Goal: Task Accomplishment & Management: Complete application form

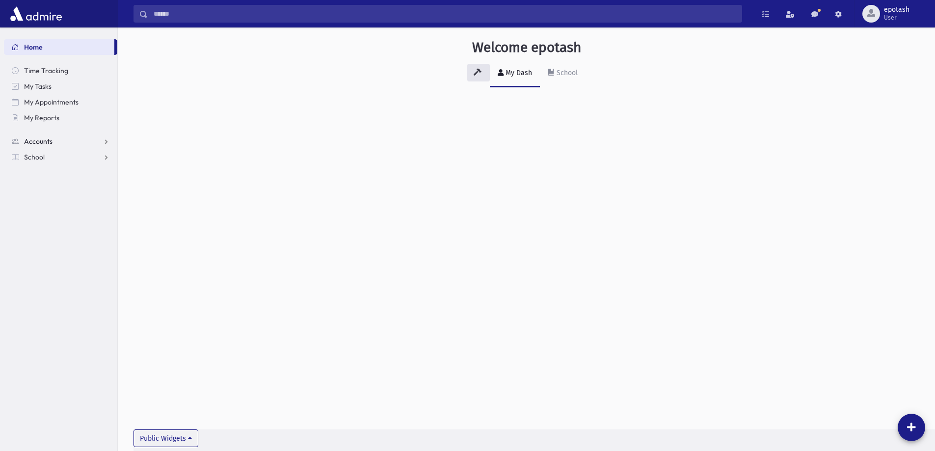
click at [101, 139] on link "Accounts" at bounding box center [60, 142] width 113 height 16
click at [102, 184] on link "School" at bounding box center [60, 189] width 113 height 16
click at [92, 187] on link "Attendance" at bounding box center [60, 189] width 113 height 16
click at [76, 237] on link "Monitoring" at bounding box center [60, 236] width 113 height 16
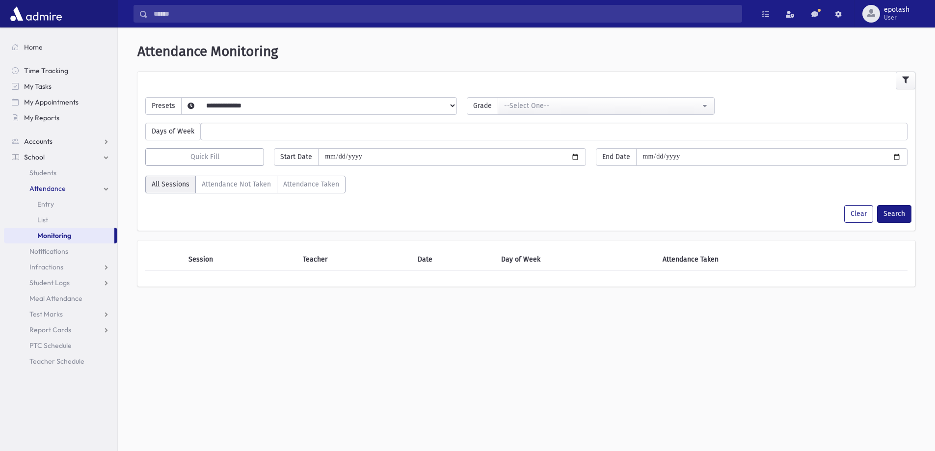
select select
click at [347, 110] on select "**********" at bounding box center [311, 118] width 259 height 17
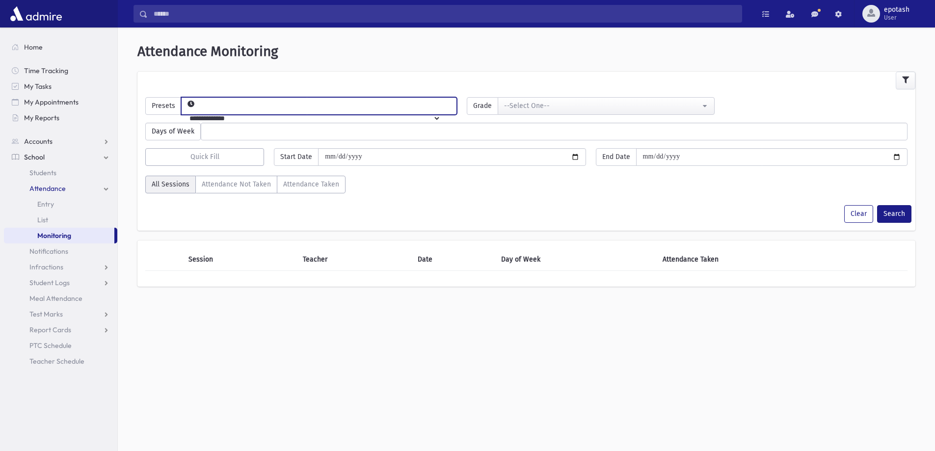
select select "*****"
click at [197, 110] on select "**********" at bounding box center [311, 118] width 259 height 17
click at [652, 106] on div "--Select One--" at bounding box center [602, 106] width 196 height 10
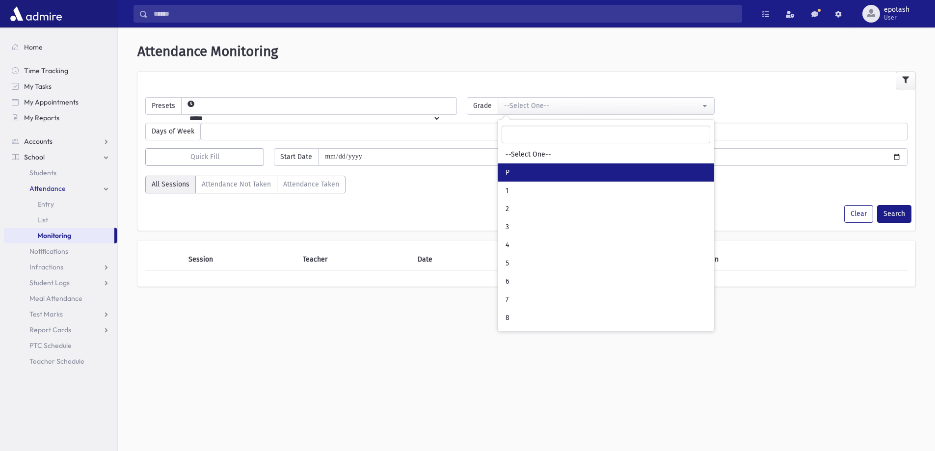
click at [563, 170] on link "P" at bounding box center [606, 173] width 217 height 18
select select "*"
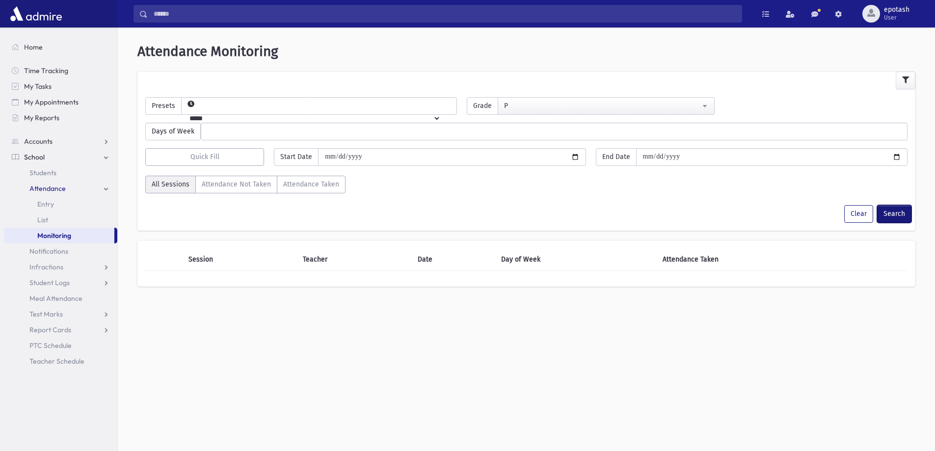
click at [893, 216] on button "Search" at bounding box center [894, 214] width 34 height 18
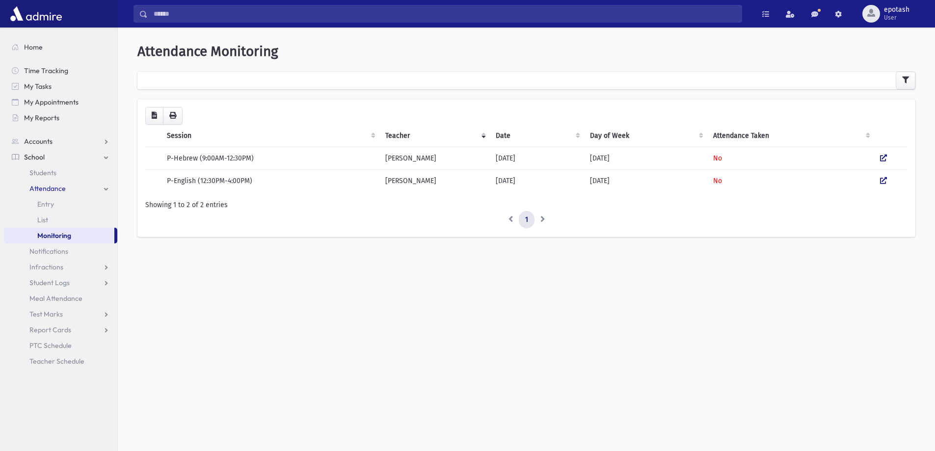
click at [105, 191] on link "Attendance" at bounding box center [60, 189] width 113 height 16
click at [105, 154] on link "School" at bounding box center [60, 157] width 113 height 16
click at [414, 330] on div "**********" at bounding box center [527, 243] width 818 height 424
click at [911, 80] on button "button" at bounding box center [906, 81] width 20 height 18
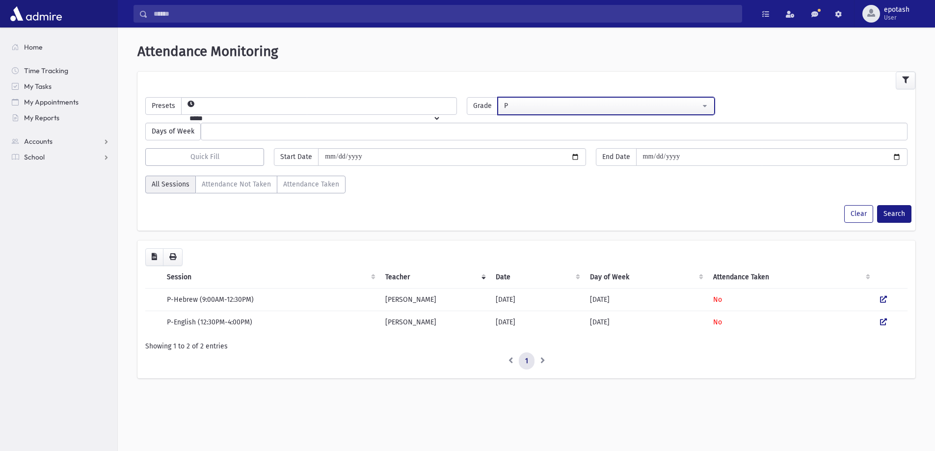
click at [593, 103] on div "P" at bounding box center [602, 106] width 196 height 10
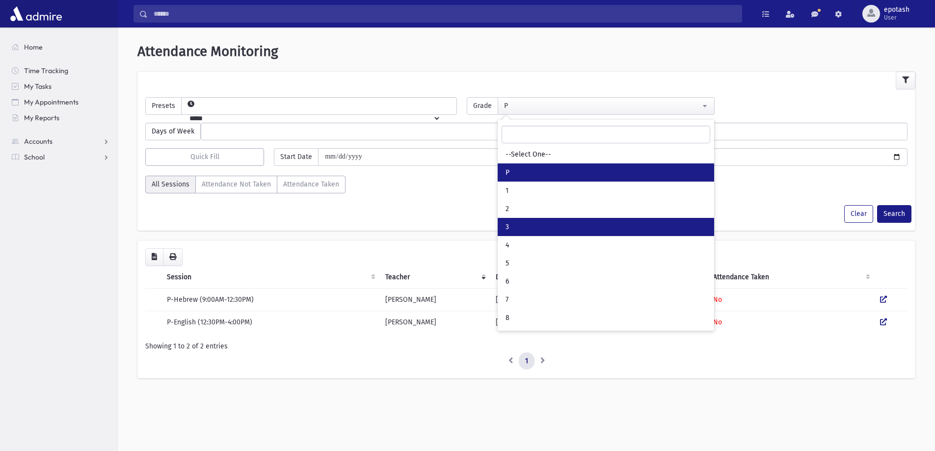
click at [532, 231] on link "3" at bounding box center [606, 227] width 217 height 18
select select "*"
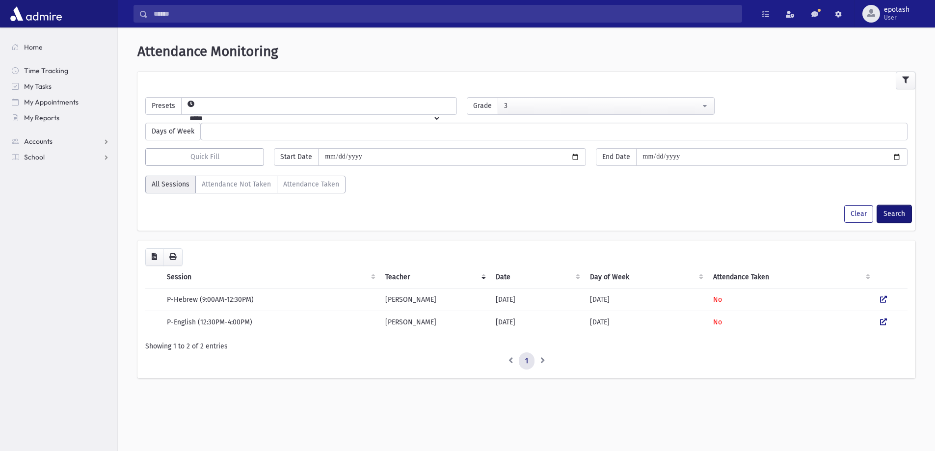
click at [893, 218] on button "Search" at bounding box center [894, 214] width 34 height 18
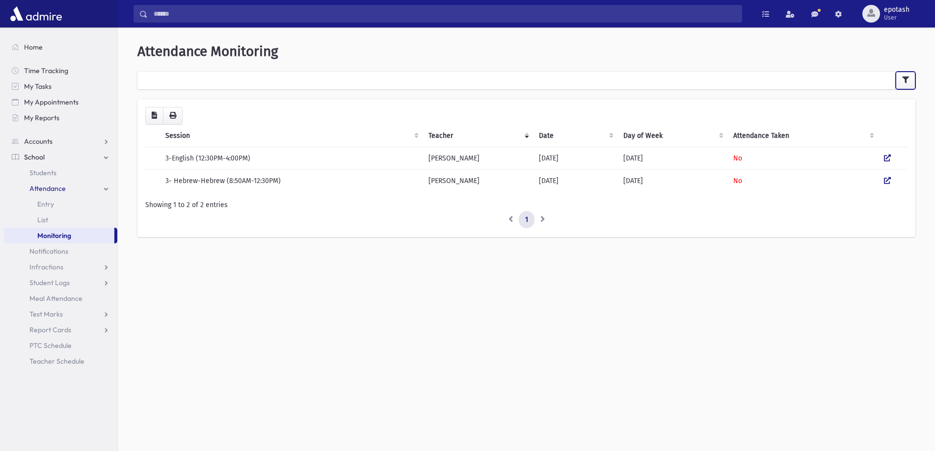
click at [908, 79] on icon "button" at bounding box center [906, 80] width 7 height 7
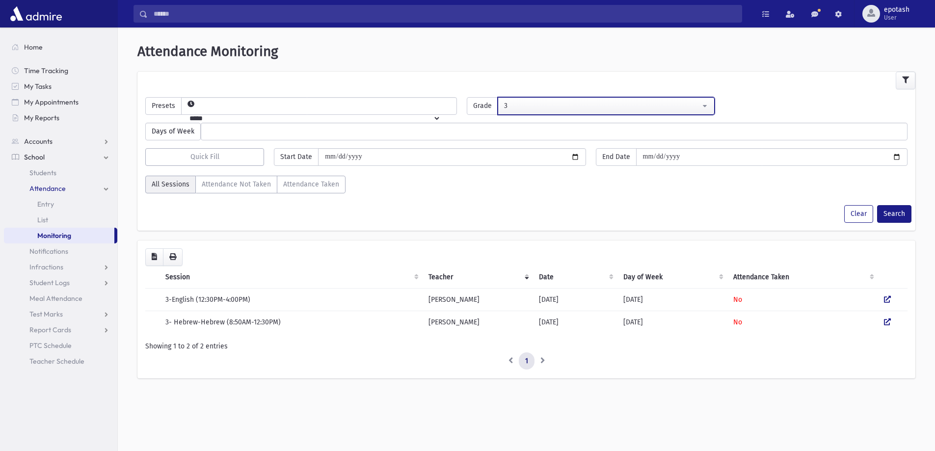
click at [693, 99] on button "3" at bounding box center [606, 106] width 217 height 18
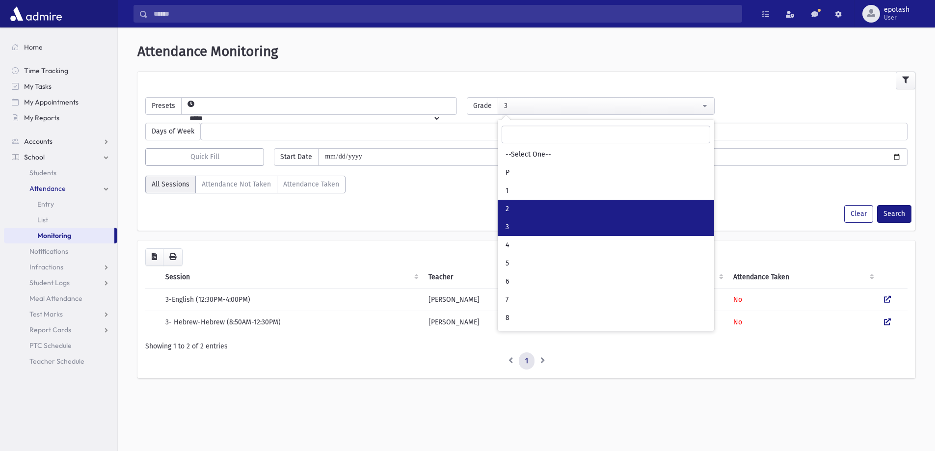
click at [552, 204] on link "2" at bounding box center [606, 209] width 217 height 18
select select "*"
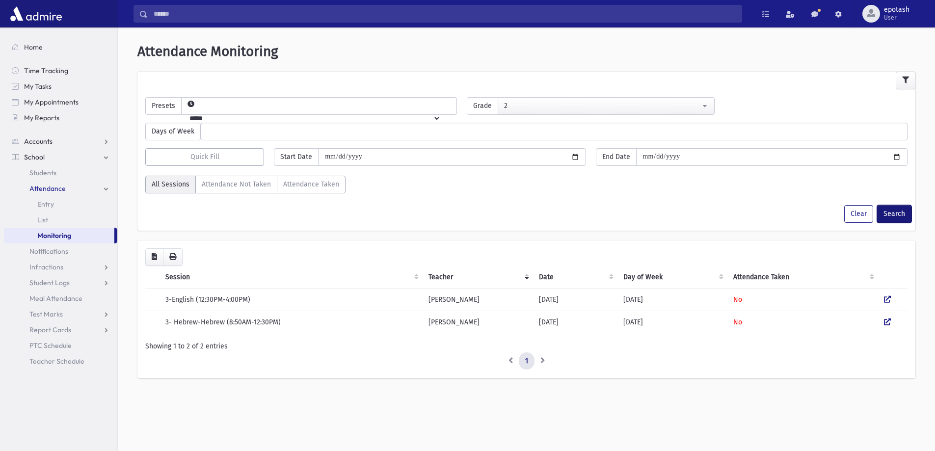
click at [895, 215] on button "Search" at bounding box center [894, 214] width 34 height 18
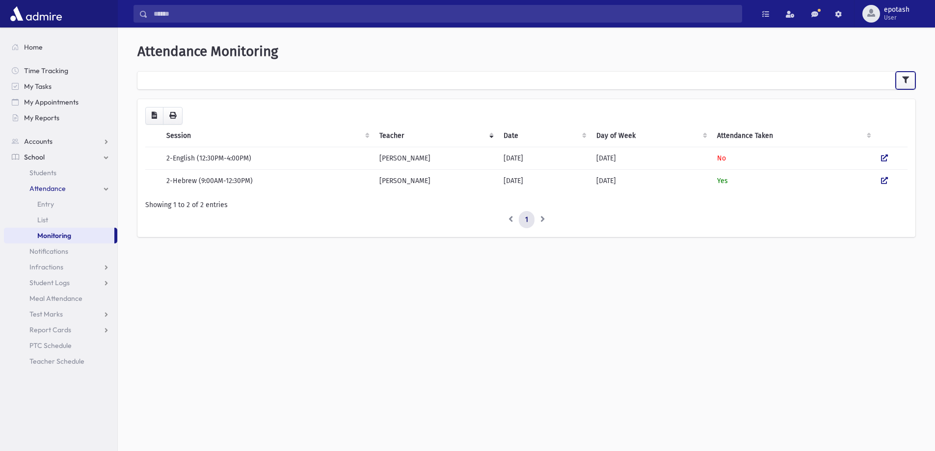
click at [903, 80] on icon "button" at bounding box center [906, 80] width 7 height 7
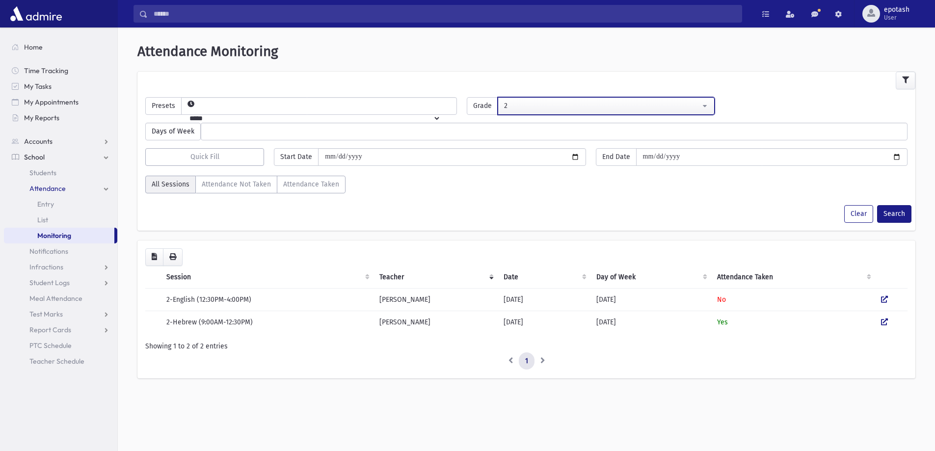
click at [602, 107] on div "2" at bounding box center [602, 106] width 196 height 10
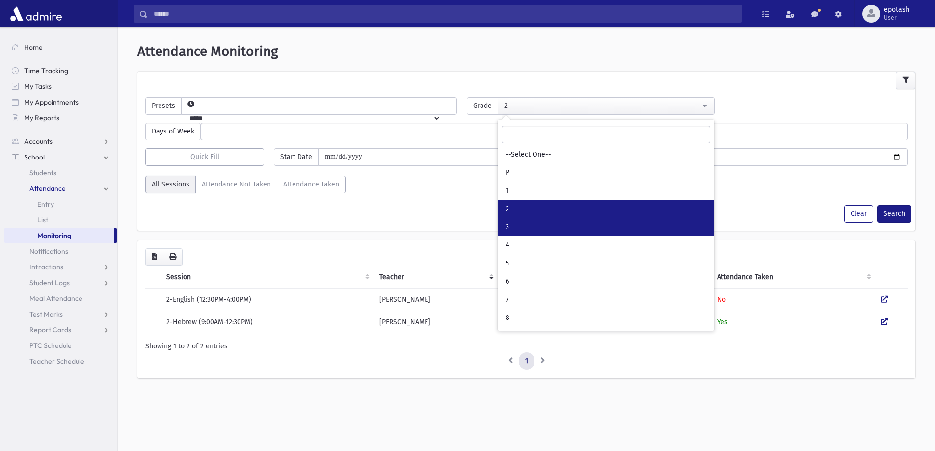
click at [533, 225] on link "3" at bounding box center [606, 227] width 217 height 18
select select "*"
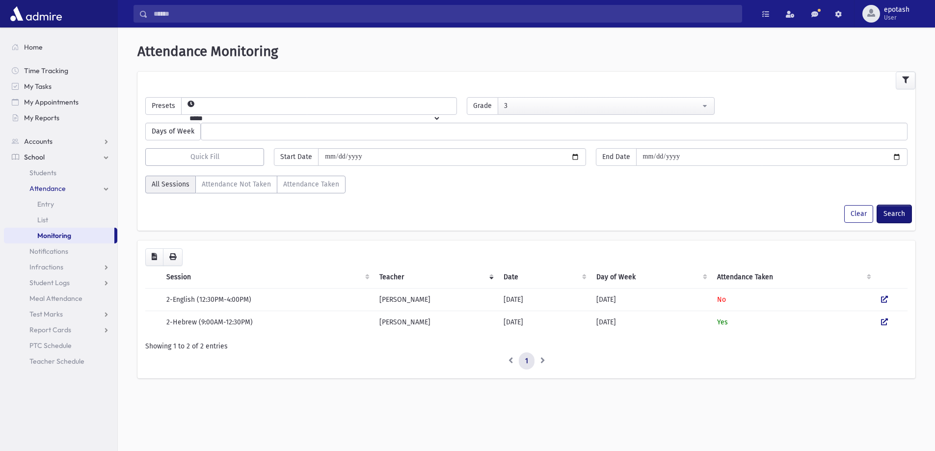
click at [891, 216] on button "Search" at bounding box center [894, 214] width 34 height 18
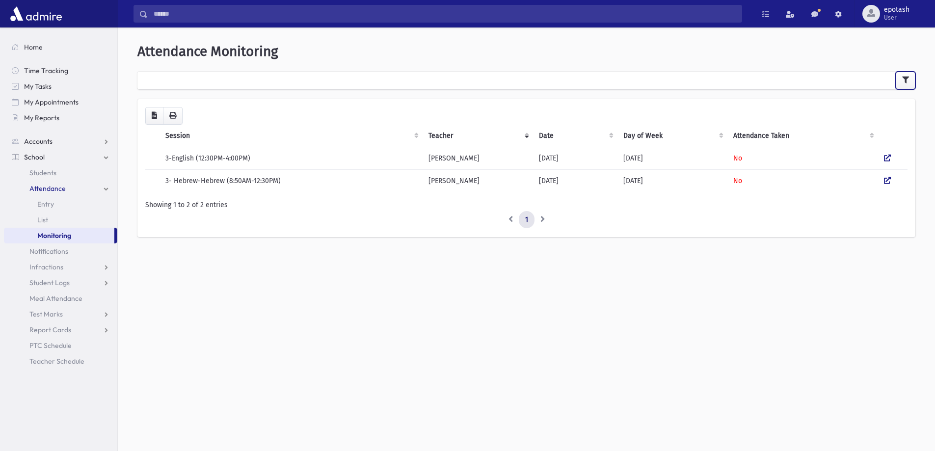
click at [909, 80] on button "button" at bounding box center [906, 81] width 20 height 18
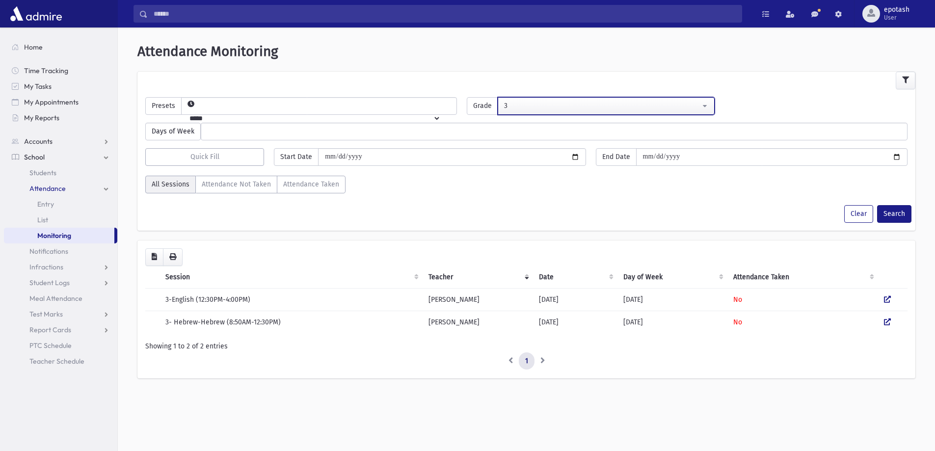
click at [585, 102] on div "3" at bounding box center [602, 106] width 196 height 10
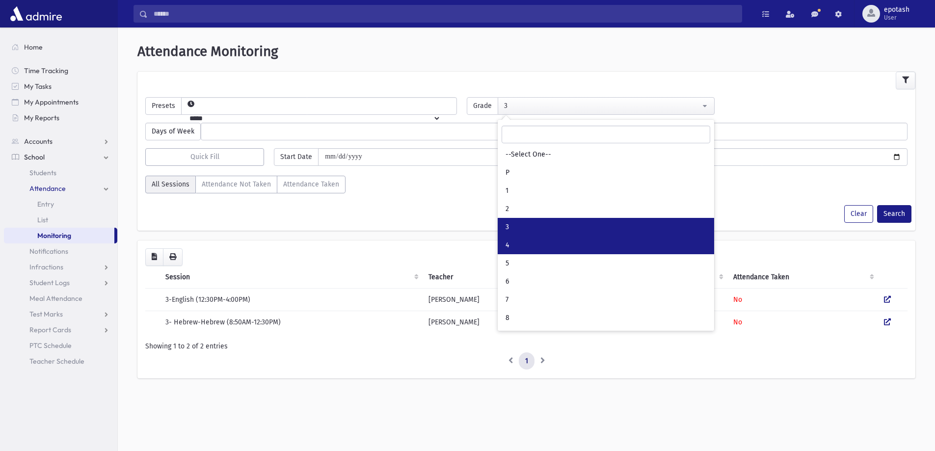
click at [522, 246] on link "4" at bounding box center [606, 245] width 217 height 18
select select "*"
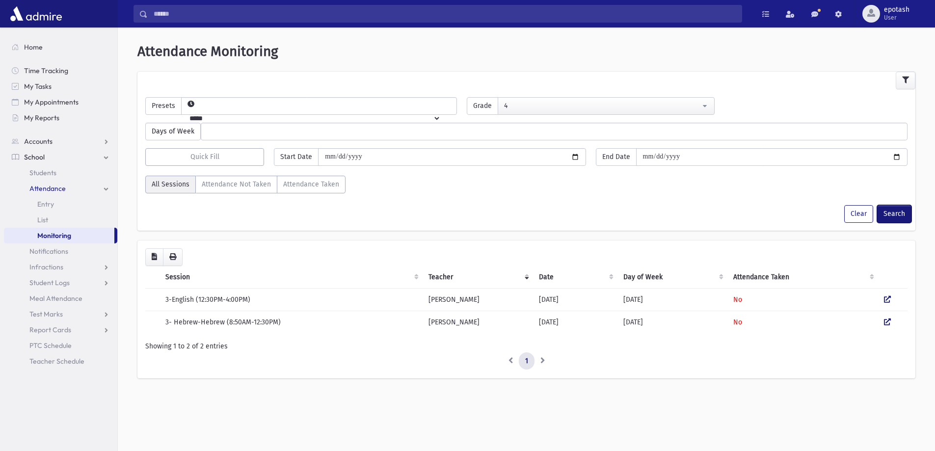
click at [891, 212] on button "Search" at bounding box center [894, 214] width 34 height 18
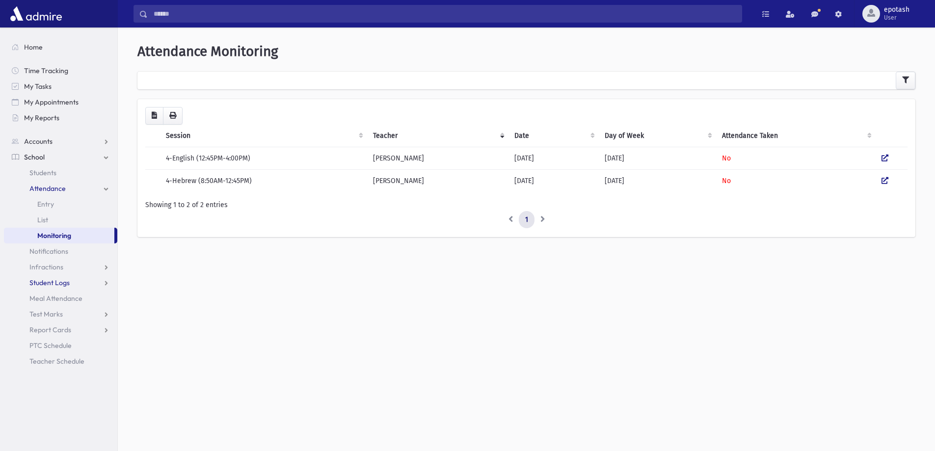
click at [104, 282] on link "Student Logs" at bounding box center [60, 283] width 113 height 16
click at [104, 190] on link "Attendance" at bounding box center [60, 189] width 113 height 16
click at [108, 219] on link "Infractions" at bounding box center [60, 220] width 113 height 16
click at [107, 187] on link "Attendance" at bounding box center [60, 189] width 113 height 16
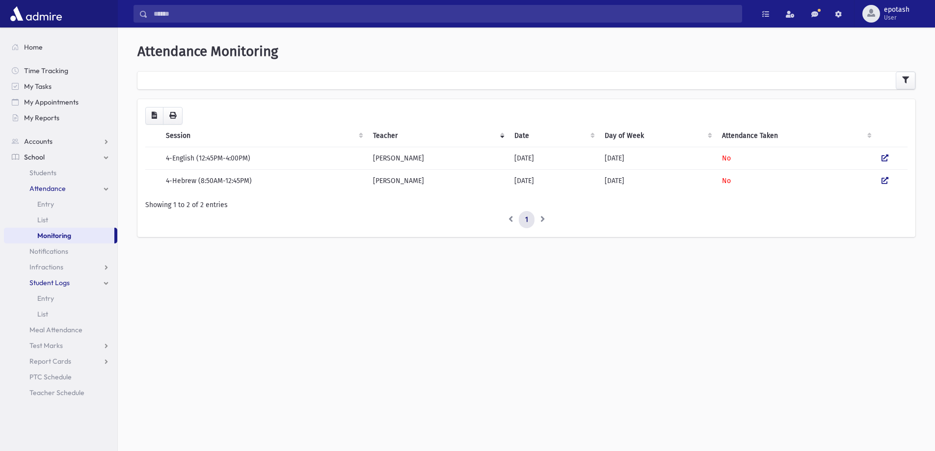
click at [107, 187] on link "Attendance" at bounding box center [60, 189] width 113 height 16
click at [63, 204] on link "Entry" at bounding box center [60, 204] width 113 height 16
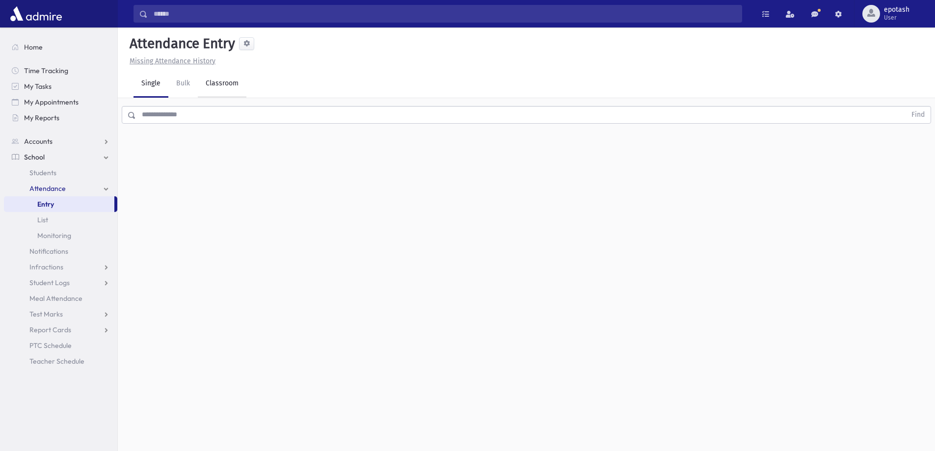
click at [214, 90] on link "Classroom" at bounding box center [222, 83] width 49 height 27
click at [265, 126] on div "--Select One--" at bounding box center [267, 127] width 97 height 10
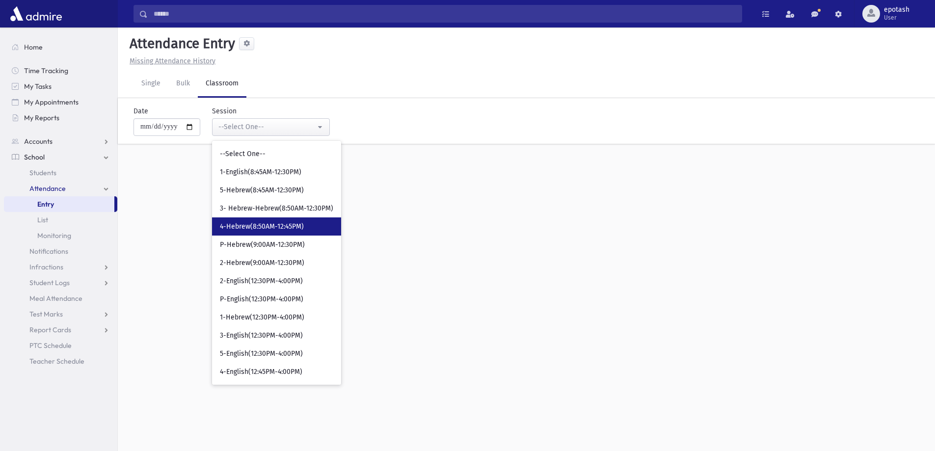
click at [302, 229] on span "4-Hebrew(8:50AM-12:45PM)" at bounding box center [262, 227] width 84 height 10
select select "***"
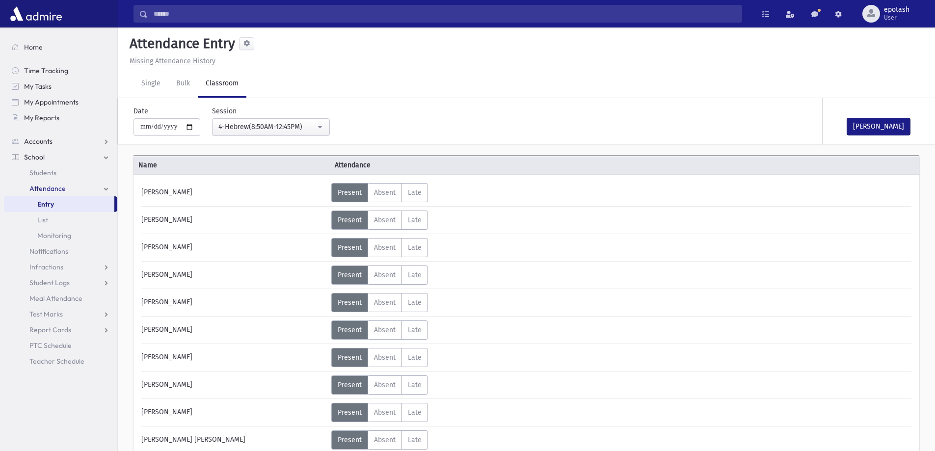
click at [86, 203] on link "Entry" at bounding box center [59, 204] width 110 height 16
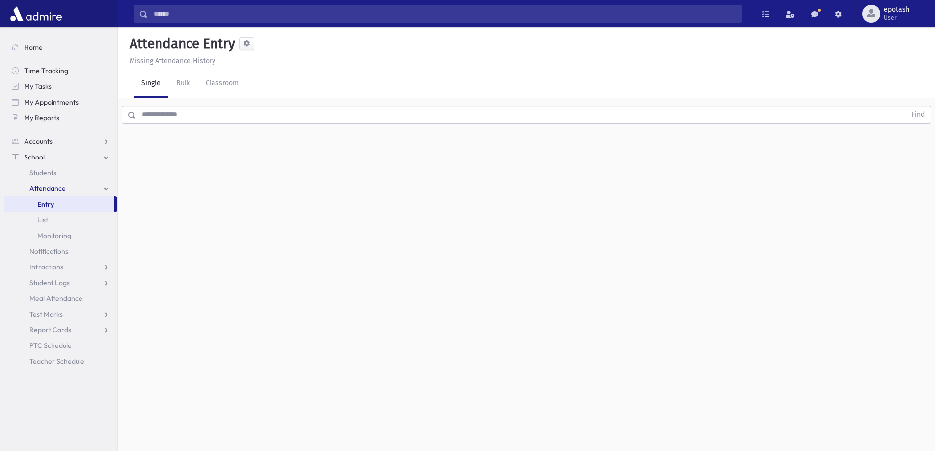
click at [104, 189] on link "Attendance" at bounding box center [60, 189] width 113 height 16
click at [107, 154] on link "School" at bounding box center [60, 157] width 113 height 16
click at [109, 156] on link "School" at bounding box center [60, 157] width 113 height 16
click at [106, 190] on link "Attendance" at bounding box center [60, 189] width 113 height 16
click at [74, 234] on link "Monitoring" at bounding box center [60, 236] width 113 height 16
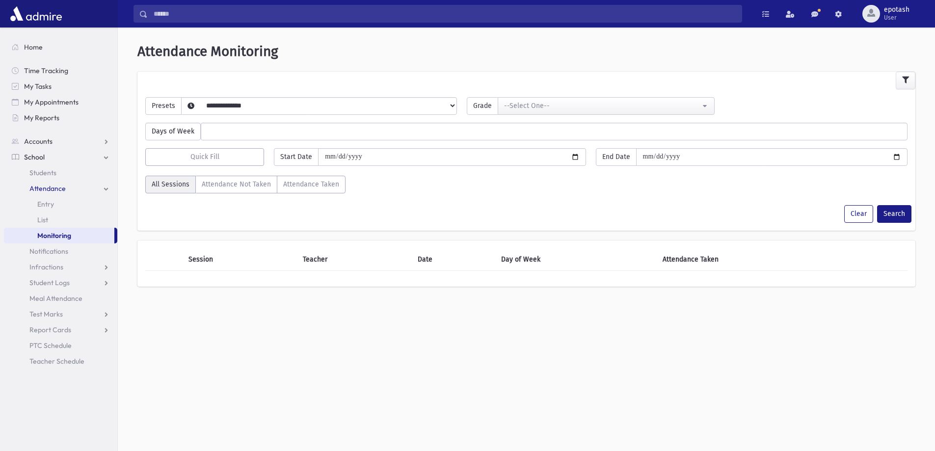
select select
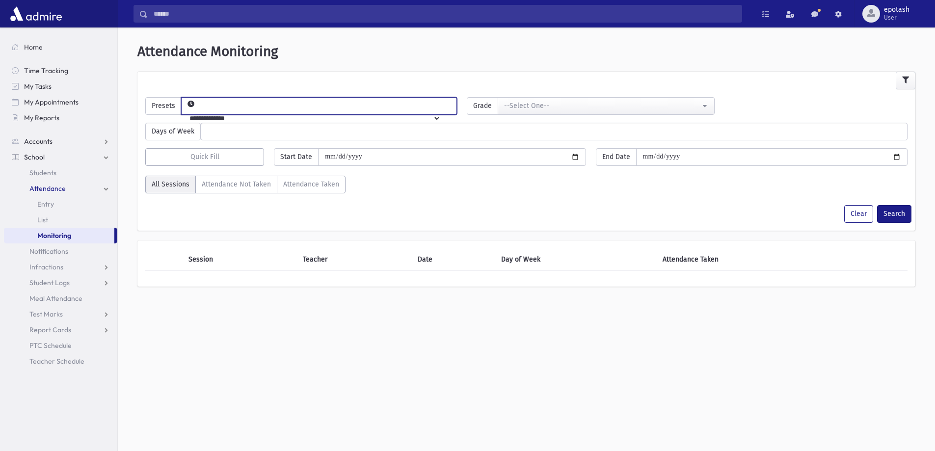
click at [324, 110] on select "**********" at bounding box center [311, 118] width 259 height 17
select select "*****"
click at [197, 110] on select "**********" at bounding box center [311, 118] width 259 height 17
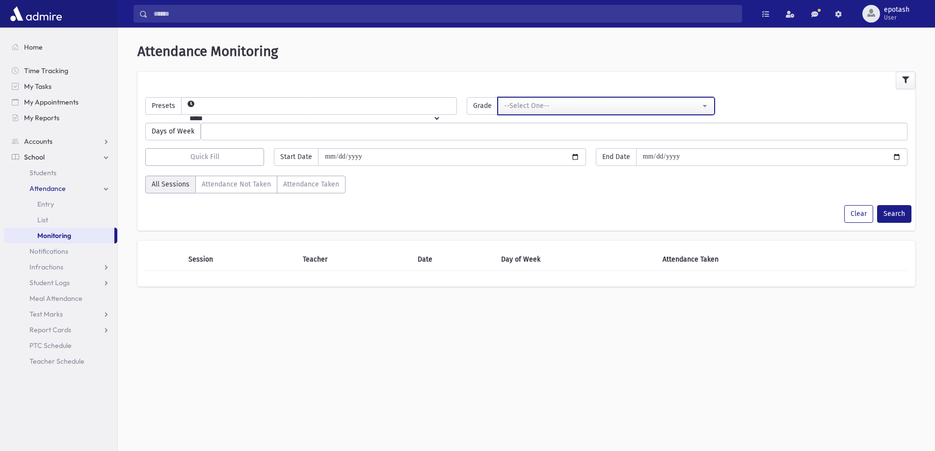
click at [556, 109] on div "--Select One--" at bounding box center [602, 106] width 196 height 10
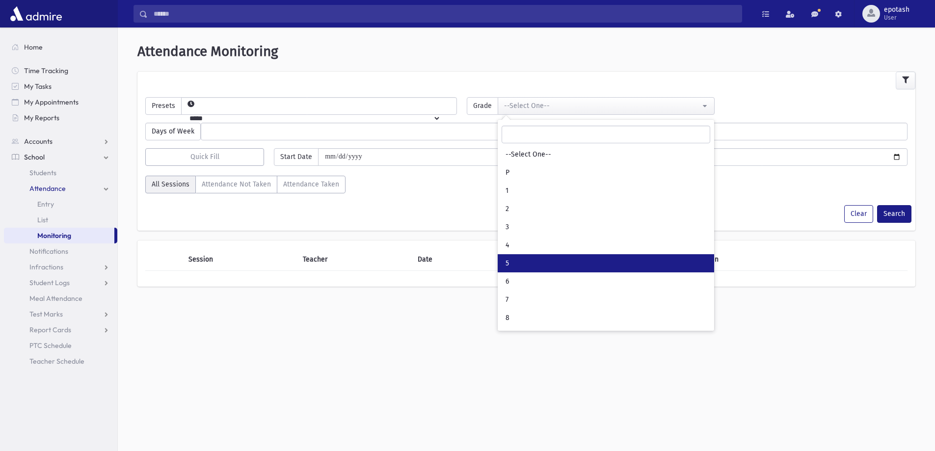
click at [532, 263] on link "5" at bounding box center [606, 263] width 217 height 18
select select "*"
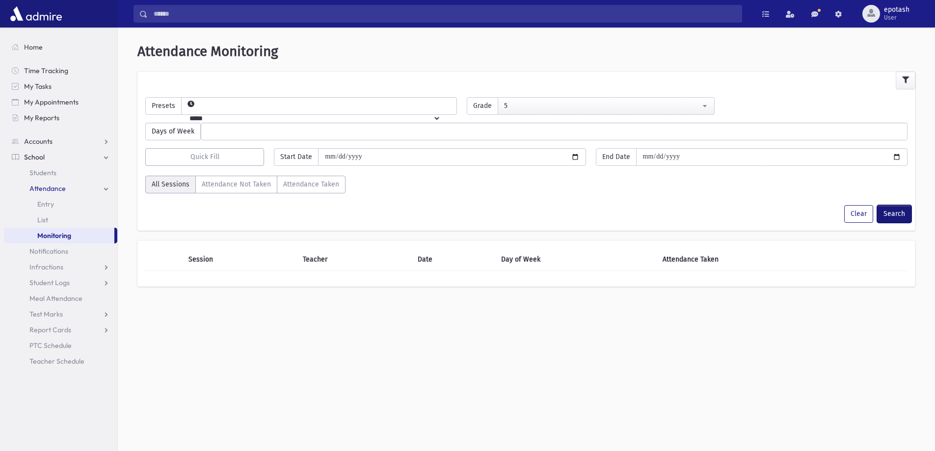
click at [910, 214] on button "Search" at bounding box center [894, 214] width 34 height 18
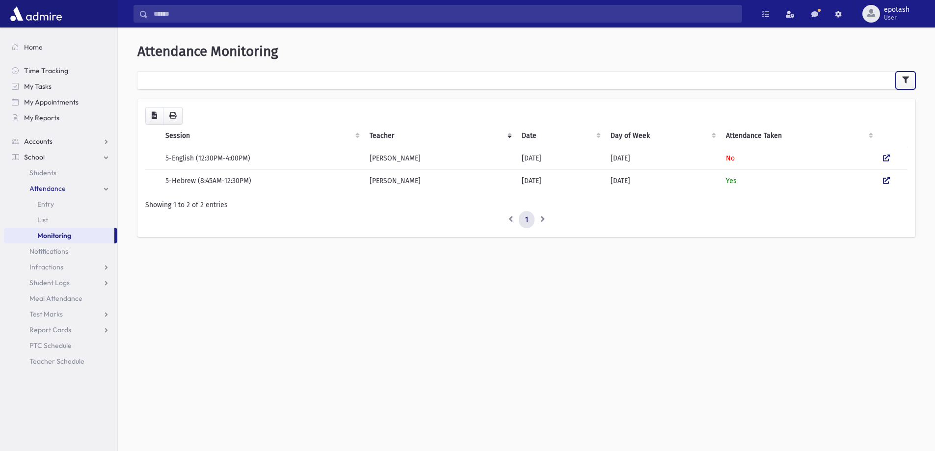
click at [900, 84] on button "button" at bounding box center [906, 81] width 20 height 18
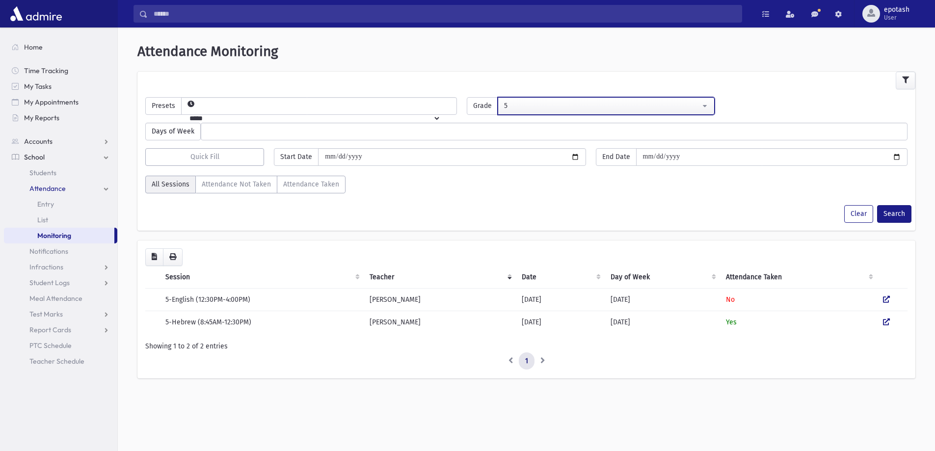
click at [576, 106] on div "5" at bounding box center [602, 106] width 196 height 10
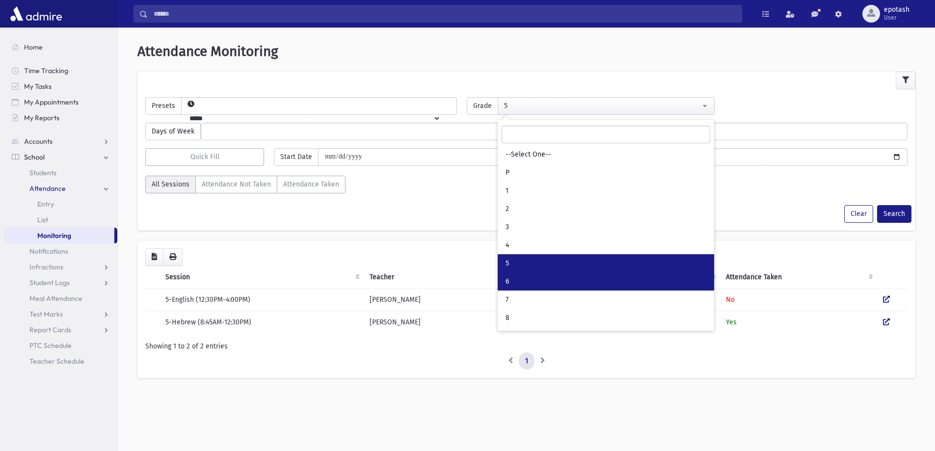
click at [528, 286] on link "6" at bounding box center [606, 282] width 217 height 18
select select "*"
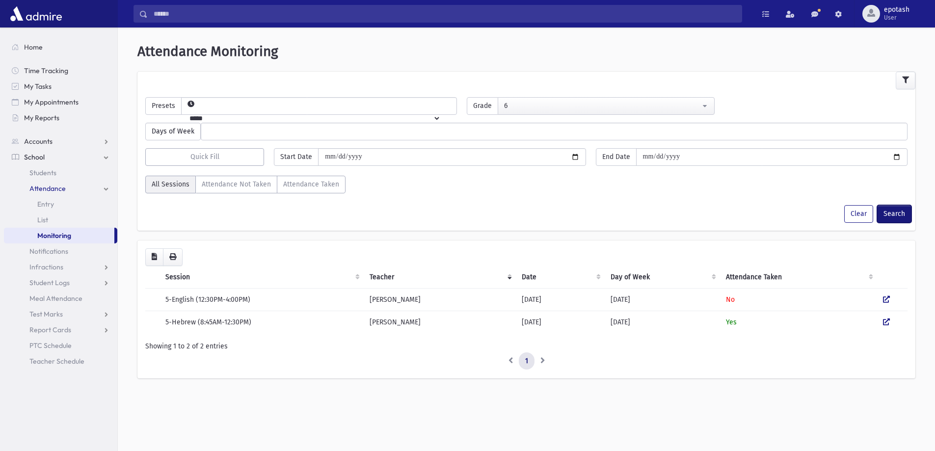
click at [899, 221] on button "Search" at bounding box center [894, 214] width 34 height 18
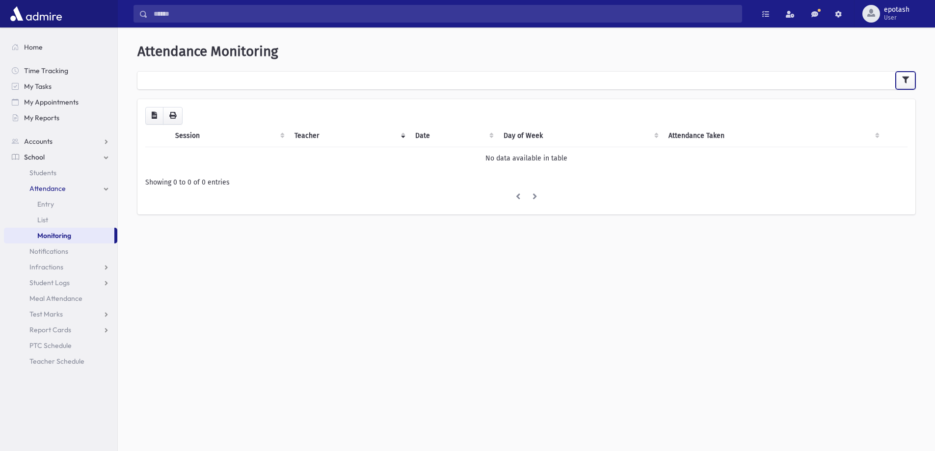
click at [898, 73] on button "button" at bounding box center [906, 81] width 20 height 18
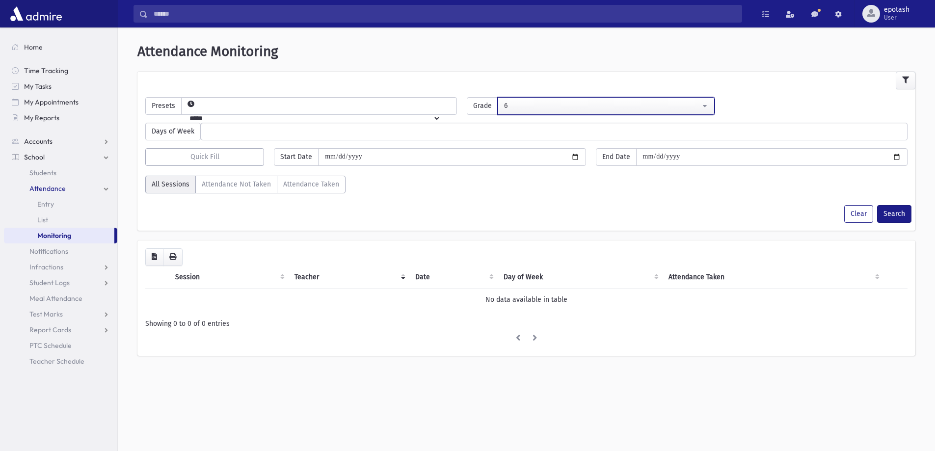
click at [606, 98] on button "6" at bounding box center [606, 106] width 217 height 18
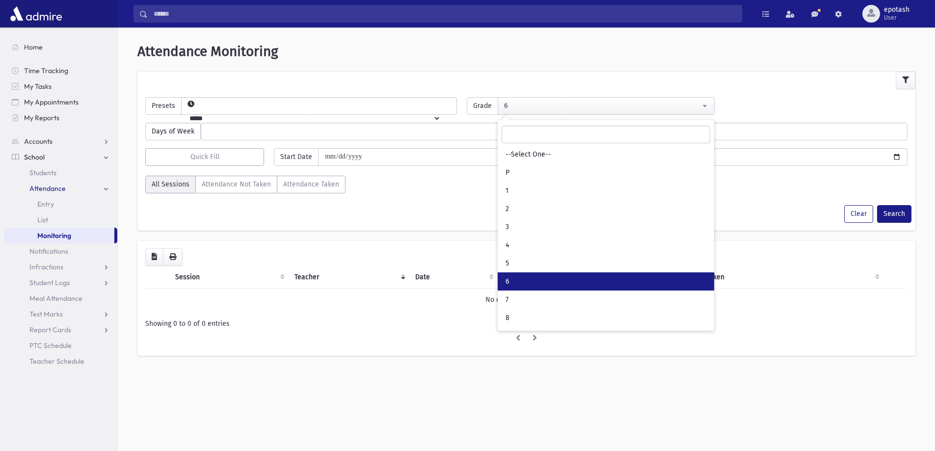
click at [518, 284] on link "6" at bounding box center [606, 282] width 217 height 18
select select "*"
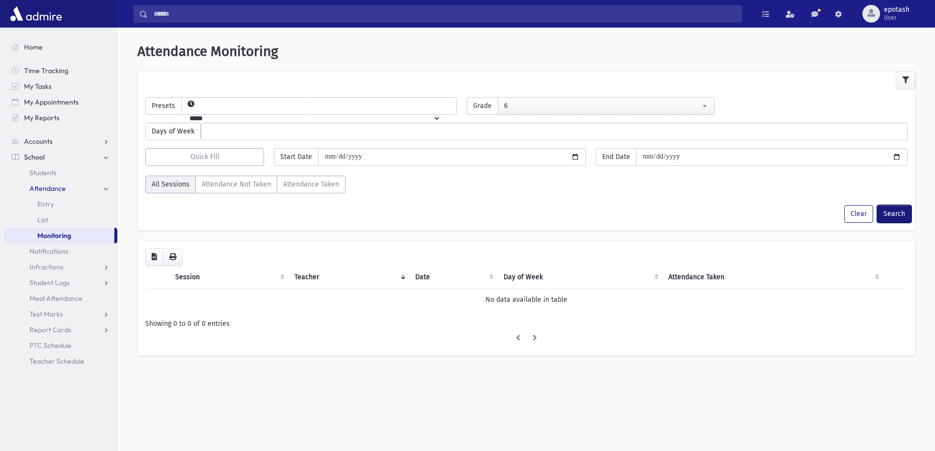
click at [894, 214] on button "Search" at bounding box center [894, 214] width 34 height 18
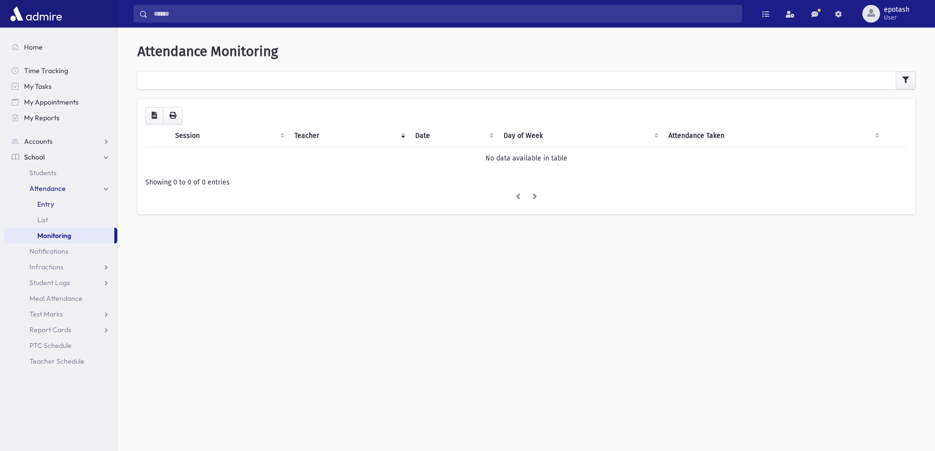
click at [76, 206] on link "Entry" at bounding box center [60, 204] width 113 height 16
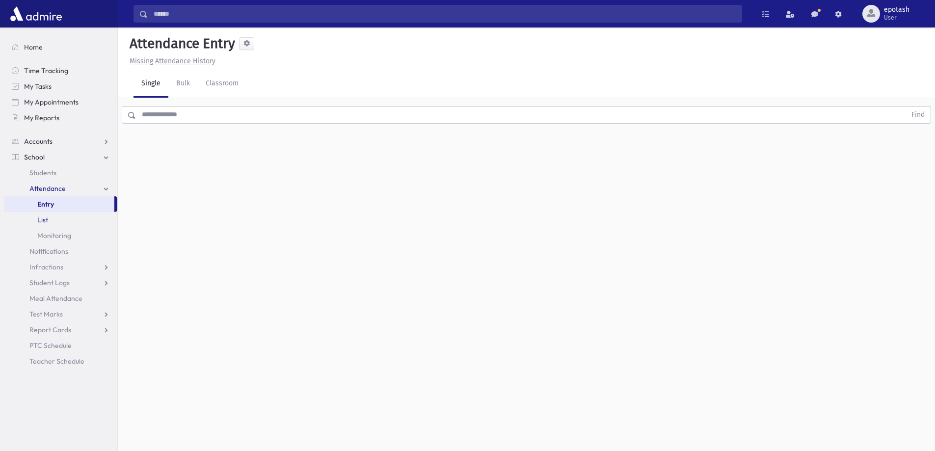
click at [71, 221] on link "List" at bounding box center [60, 220] width 113 height 16
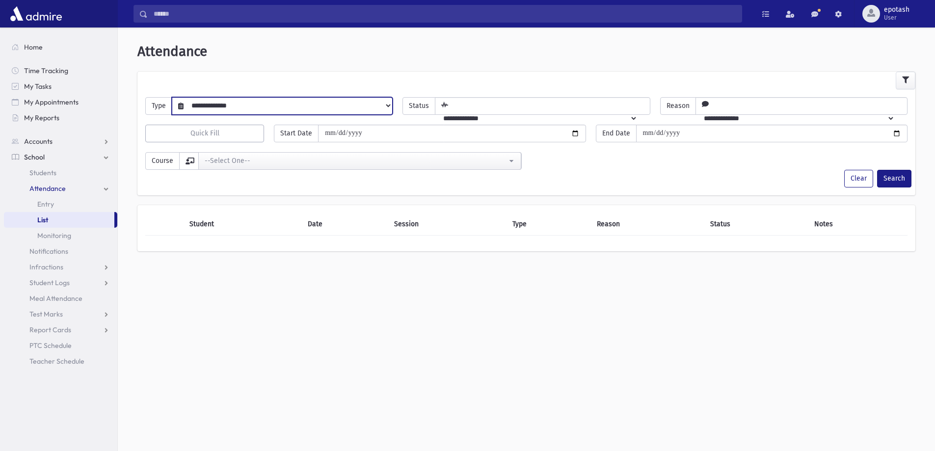
click at [363, 110] on select "**********" at bounding box center [288, 105] width 209 height 17
click at [272, 291] on div "**********" at bounding box center [527, 243] width 818 height 424
click at [50, 201] on span "Entry" at bounding box center [45, 204] width 17 height 9
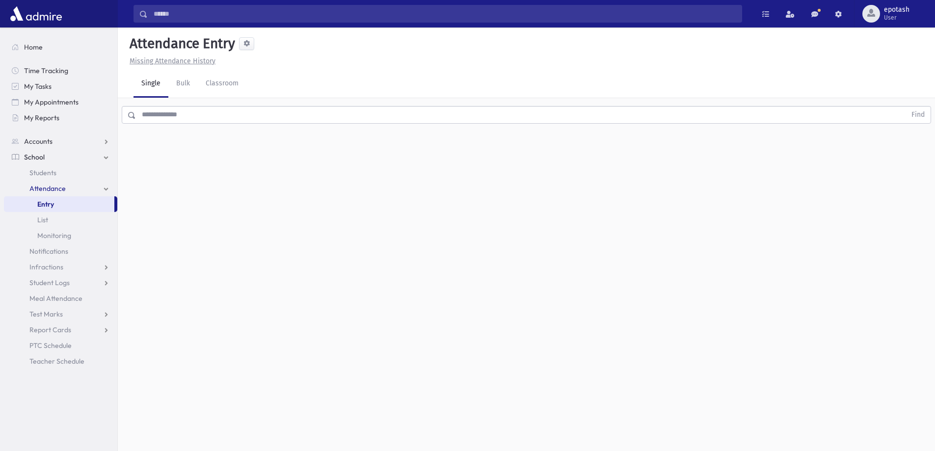
click at [889, 113] on input "text" at bounding box center [521, 115] width 770 height 18
click at [921, 110] on button "Find" at bounding box center [918, 115] width 25 height 17
click at [217, 82] on link "Classroom" at bounding box center [222, 83] width 49 height 27
click at [249, 128] on div "--Select One--" at bounding box center [267, 127] width 97 height 10
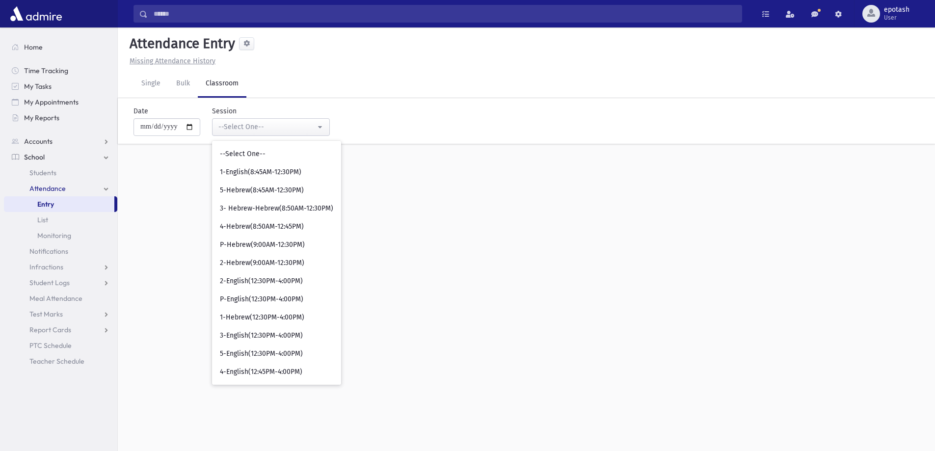
click at [579, 301] on div "**********" at bounding box center [527, 239] width 818 height 424
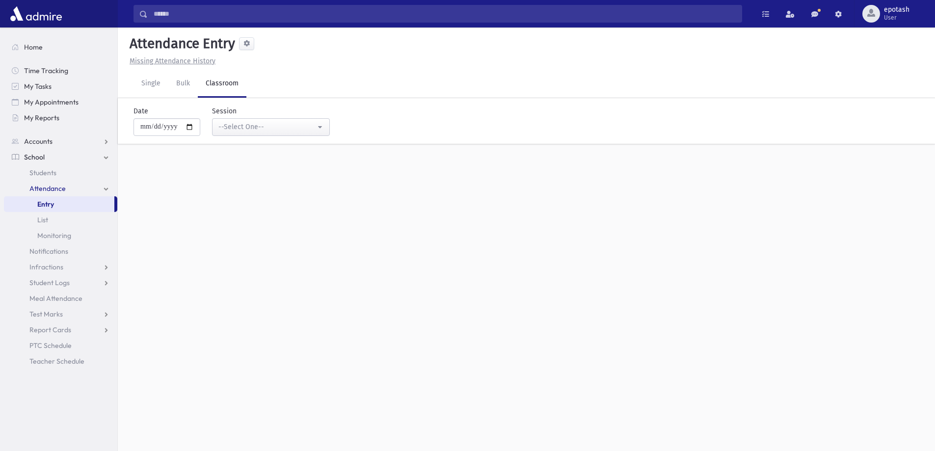
click at [89, 203] on link "Entry" at bounding box center [59, 204] width 110 height 16
click at [106, 191] on link "Attendance" at bounding box center [60, 189] width 113 height 16
click at [220, 84] on link "Classroom" at bounding box center [222, 83] width 49 height 27
click at [288, 123] on div "--Select One--" at bounding box center [267, 127] width 97 height 10
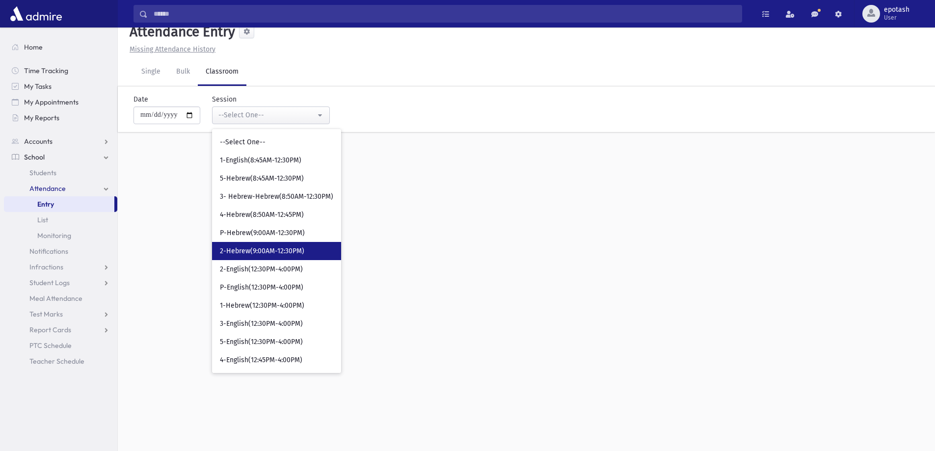
scroll to position [22, 0]
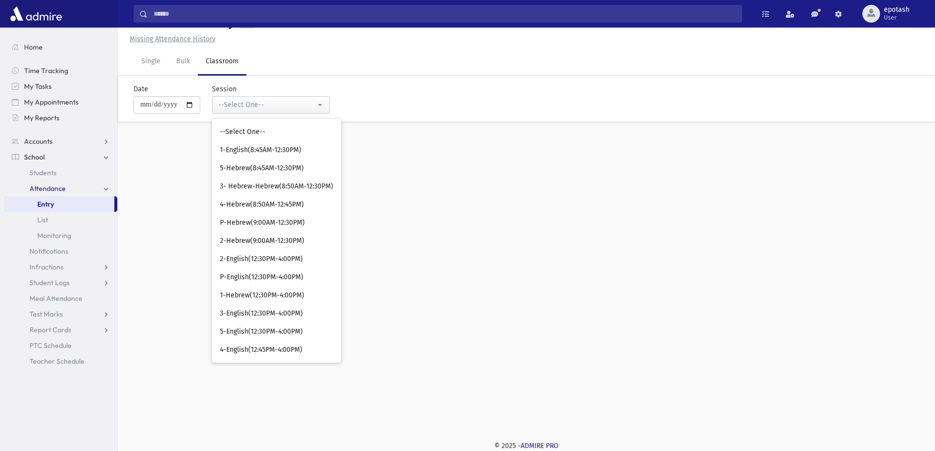
click at [415, 212] on div "**********" at bounding box center [527, 217] width 818 height 424
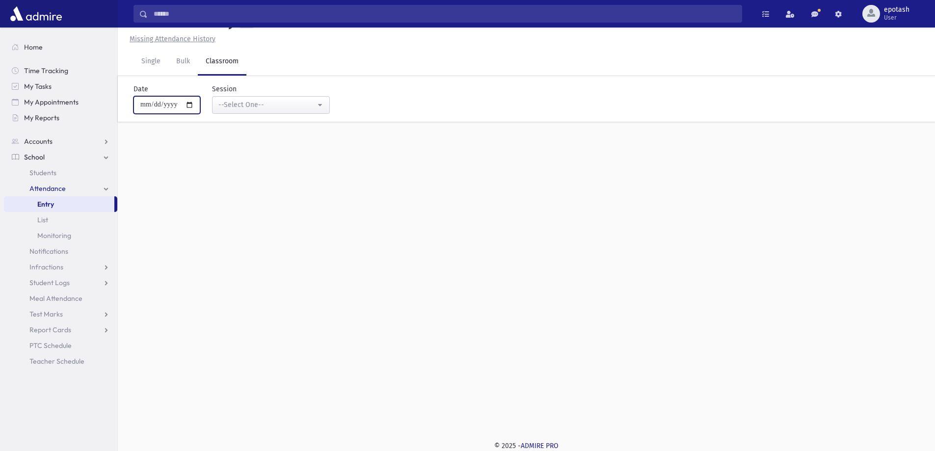
click at [191, 102] on input "**********" at bounding box center [167, 105] width 67 height 18
click at [286, 102] on div "--Select One--" at bounding box center [267, 105] width 97 height 10
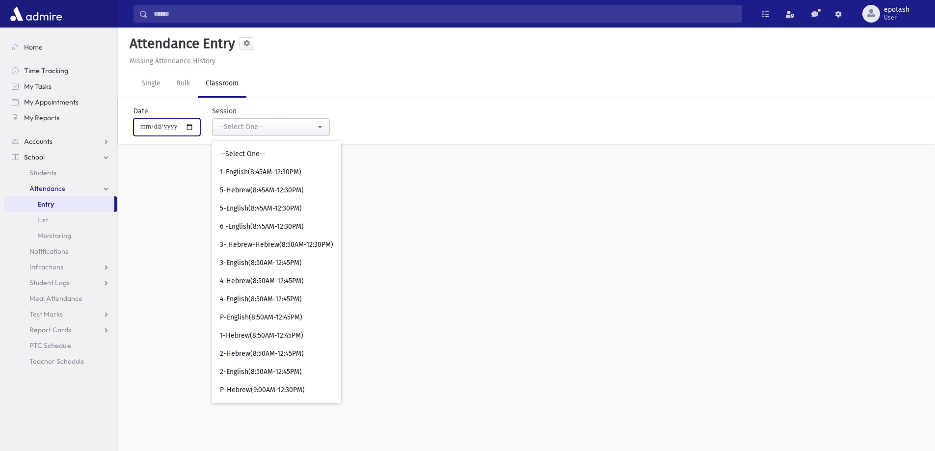
click at [194, 127] on input "**********" at bounding box center [167, 127] width 67 height 18
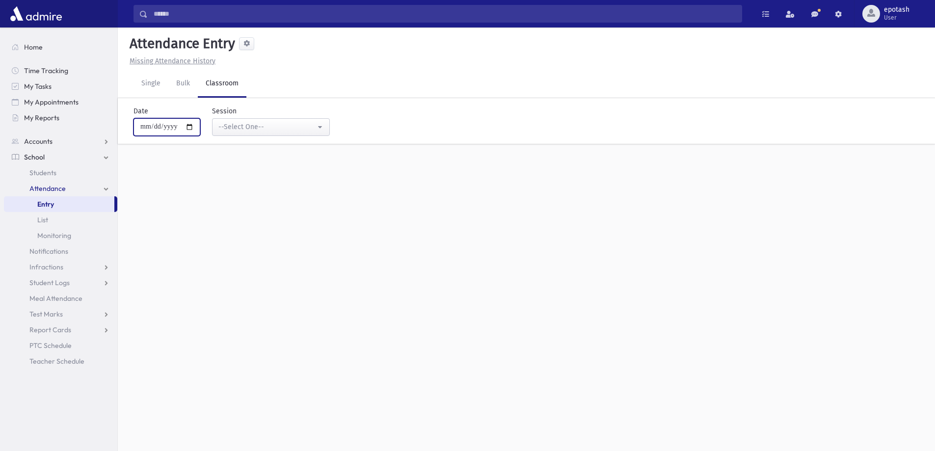
type input "**********"
click at [306, 131] on div "--Select One--" at bounding box center [267, 127] width 97 height 10
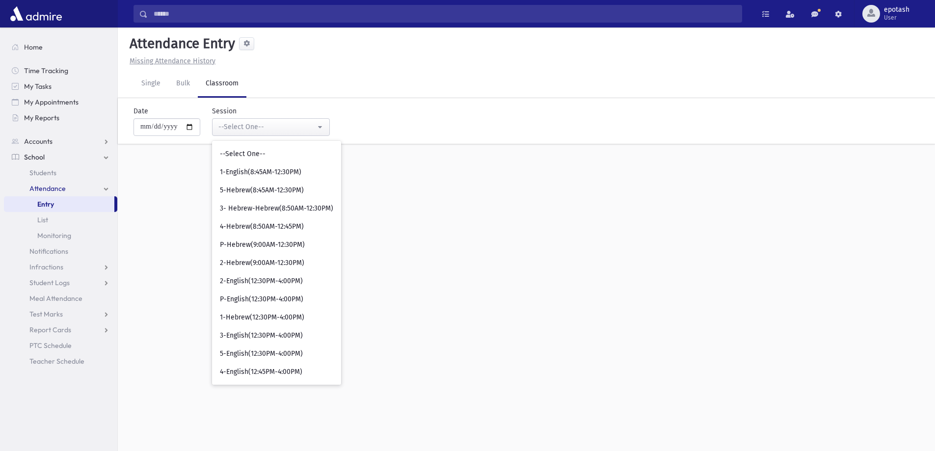
click at [609, 232] on div "**********" at bounding box center [527, 239] width 818 height 424
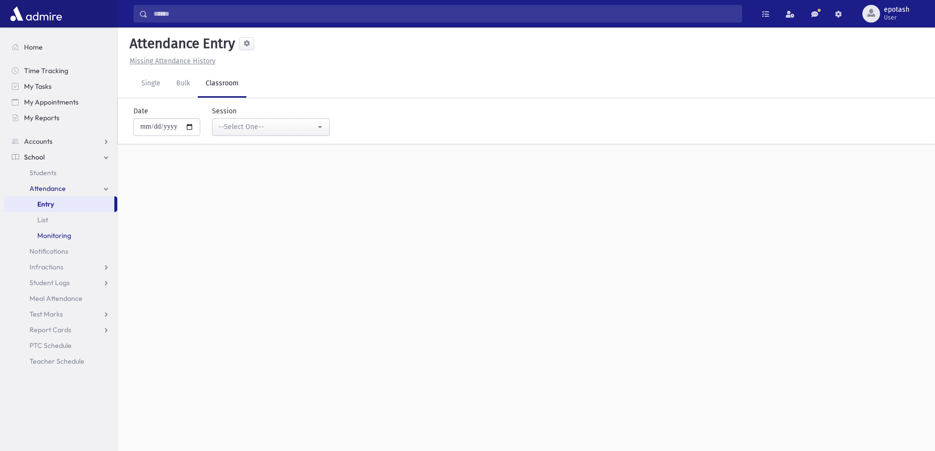
click at [81, 232] on link "Monitoring" at bounding box center [60, 236] width 113 height 16
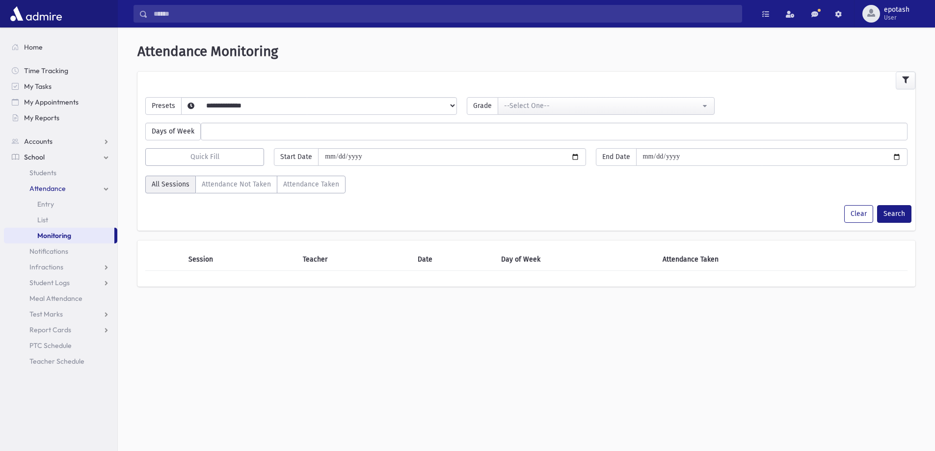
select select
click at [597, 117] on div "Days of Week ****** ****** ******* ********* ******** ****** ********" at bounding box center [526, 128] width 772 height 26
click at [596, 100] on button "--Select One--" at bounding box center [606, 106] width 217 height 18
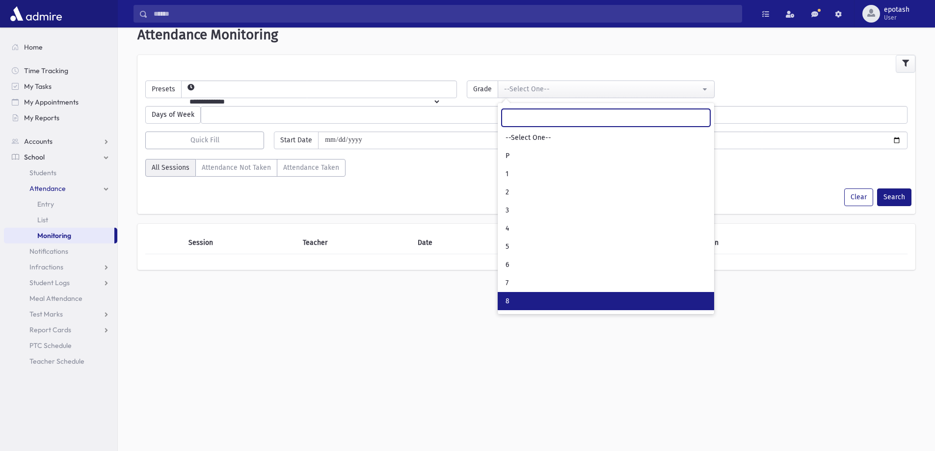
scroll to position [26, 0]
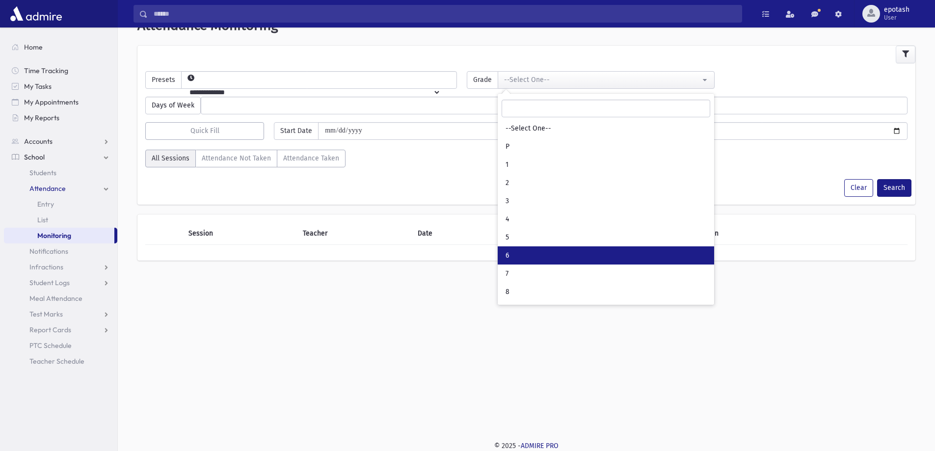
click at [526, 251] on link "6" at bounding box center [606, 255] width 217 height 18
select select "*"
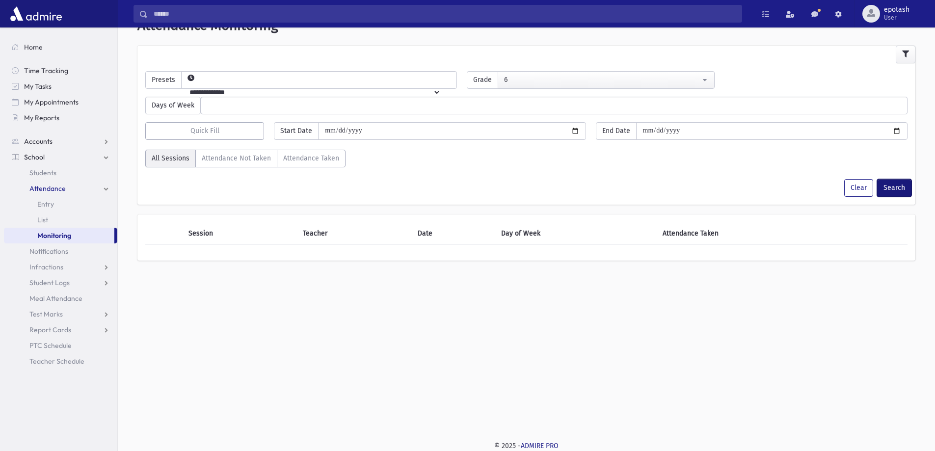
click at [904, 191] on button "Search" at bounding box center [894, 188] width 34 height 18
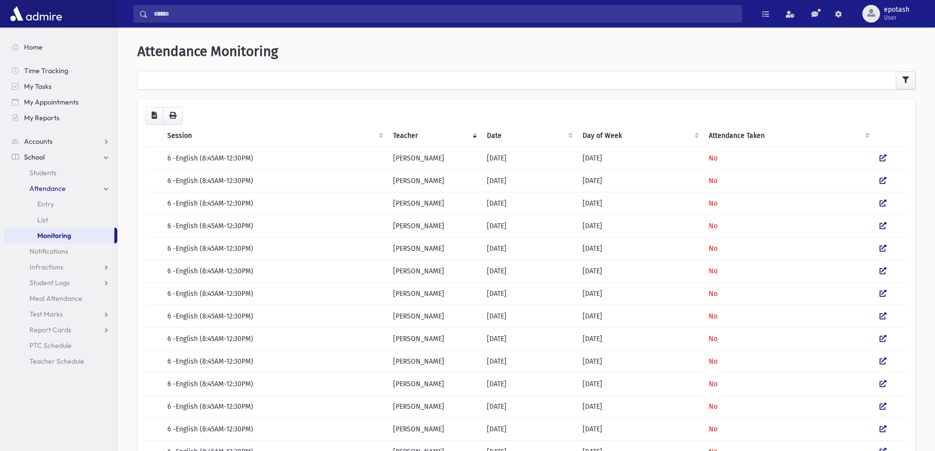
click at [108, 185] on link "Attendance" at bounding box center [60, 189] width 113 height 16
click at [109, 155] on link "School" at bounding box center [60, 157] width 113 height 16
click at [41, 176] on span "Students" at bounding box center [42, 172] width 27 height 9
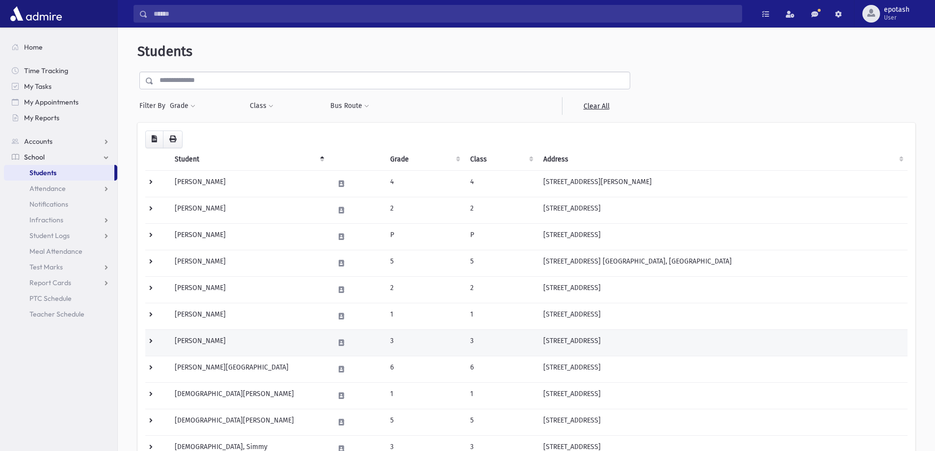
click at [492, 351] on td "3" at bounding box center [502, 342] width 74 height 27
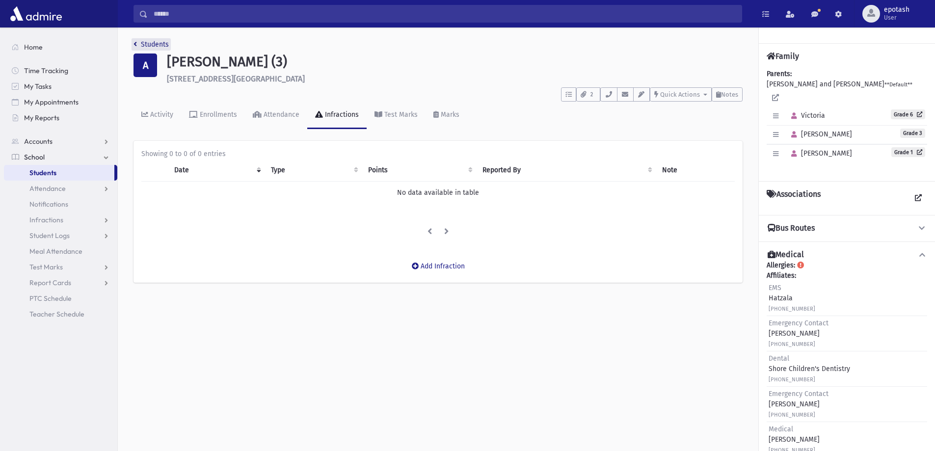
click at [138, 44] on link "Students" at bounding box center [151, 44] width 35 height 8
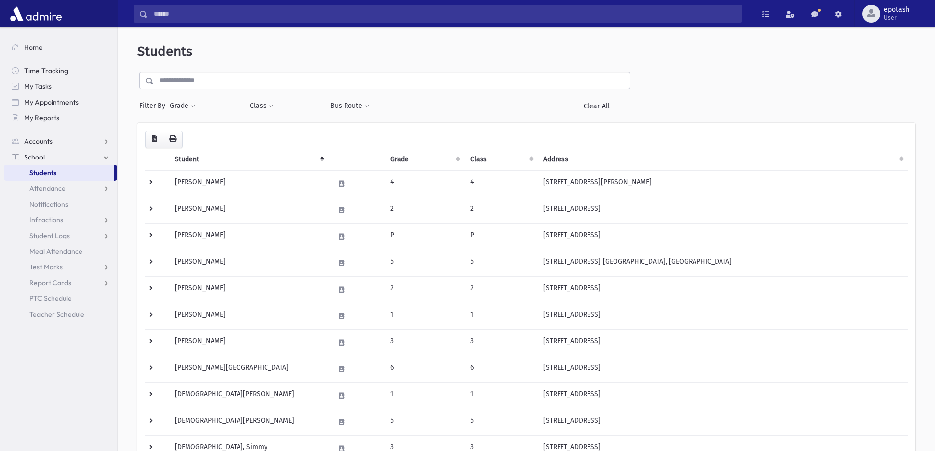
click at [249, 103] on div "Class * ********* * ********* * ********* * ********* * ********* * ********* *…" at bounding box center [285, 106] width 80 height 18
click at [257, 107] on button "Class" at bounding box center [261, 106] width 25 height 18
click at [277, 134] on ul at bounding box center [301, 131] width 94 height 15
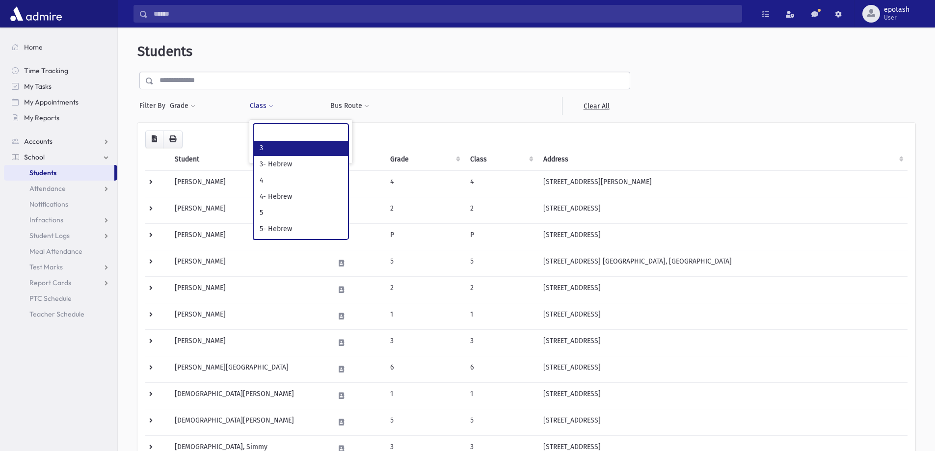
select select "*"
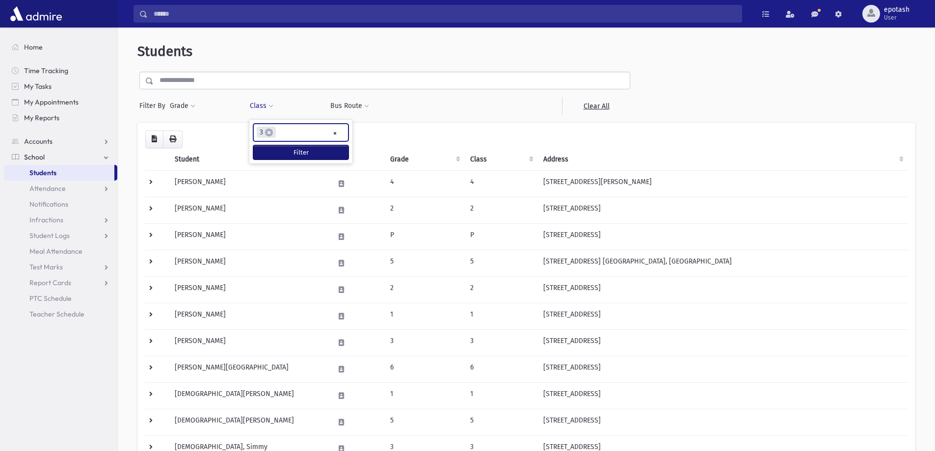
click at [281, 151] on button "Filter" at bounding box center [300, 152] width 95 height 14
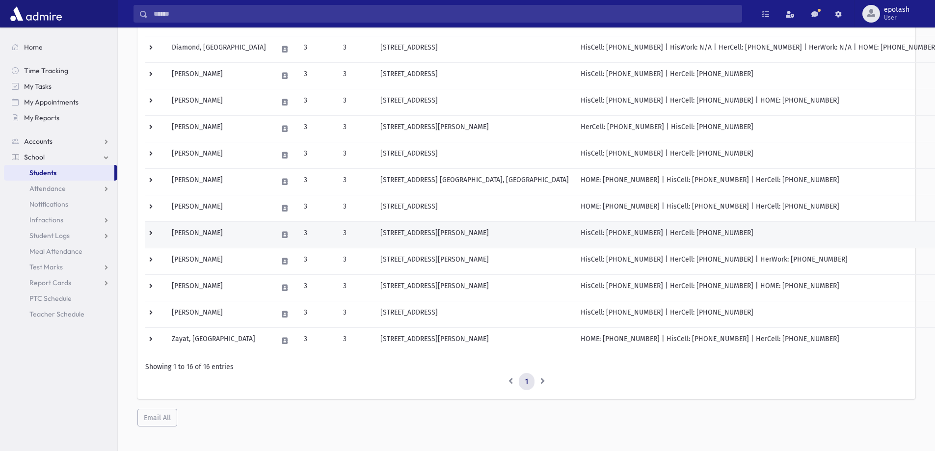
scroll to position [250, 0]
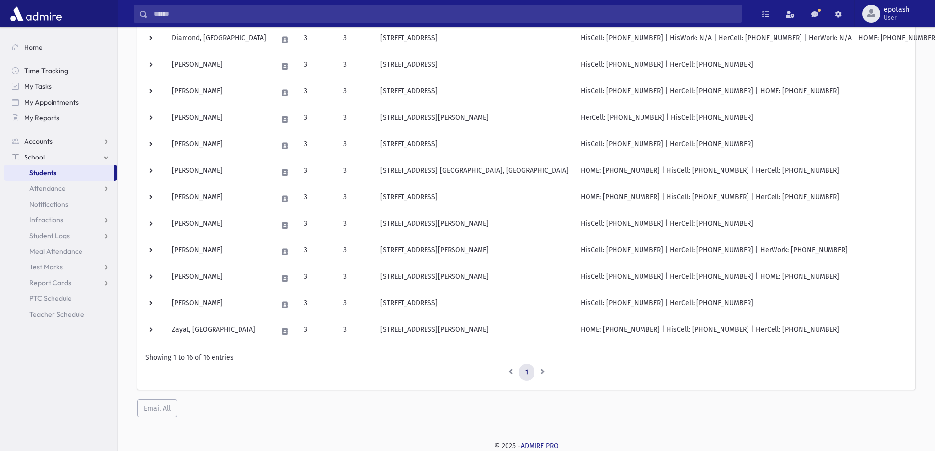
click at [735, 404] on div "Loading... Student Grade Class Address Phone Parents Email Hebrew First Hebrew …" at bounding box center [526, 145] width 778 height 545
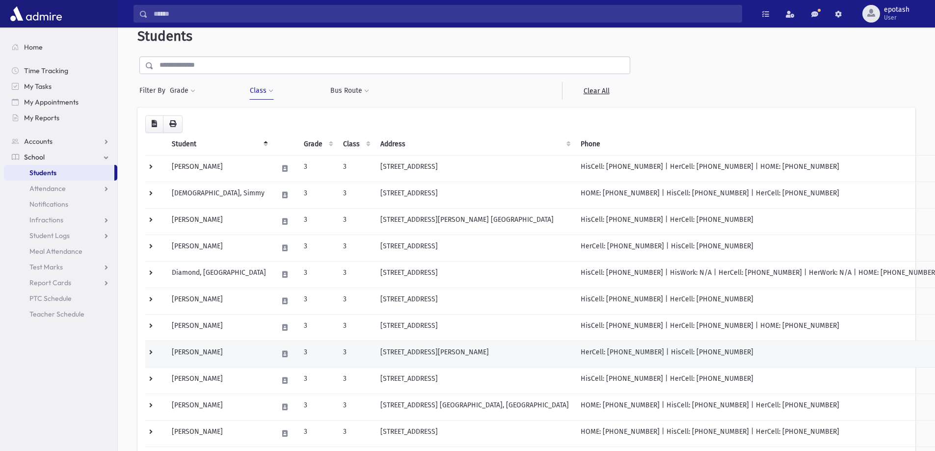
scroll to position [0, 0]
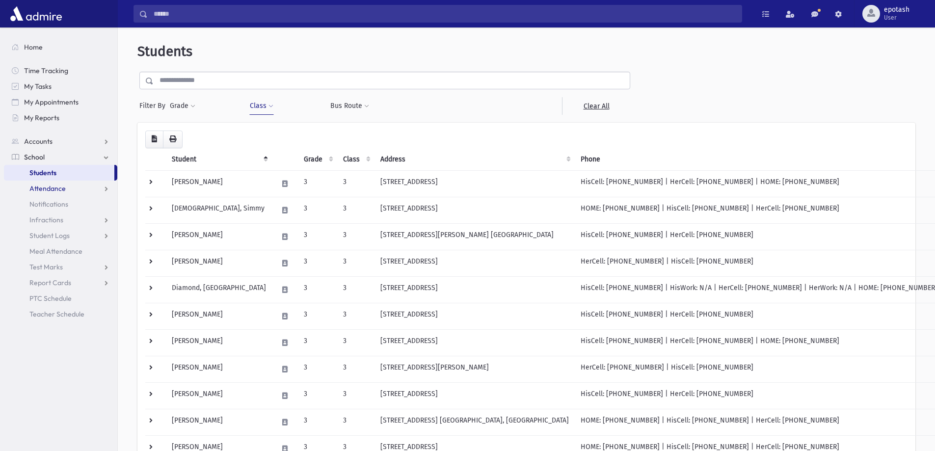
click at [91, 192] on link "Attendance" at bounding box center [60, 189] width 113 height 16
click at [67, 204] on link "Entry" at bounding box center [60, 204] width 113 height 16
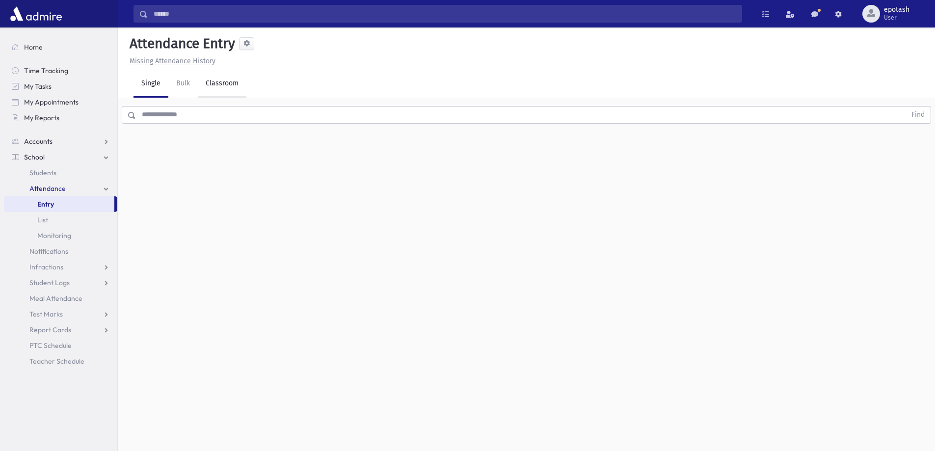
click at [221, 84] on link "Classroom" at bounding box center [222, 83] width 49 height 27
click at [274, 122] on div "--Select One--" at bounding box center [267, 127] width 97 height 10
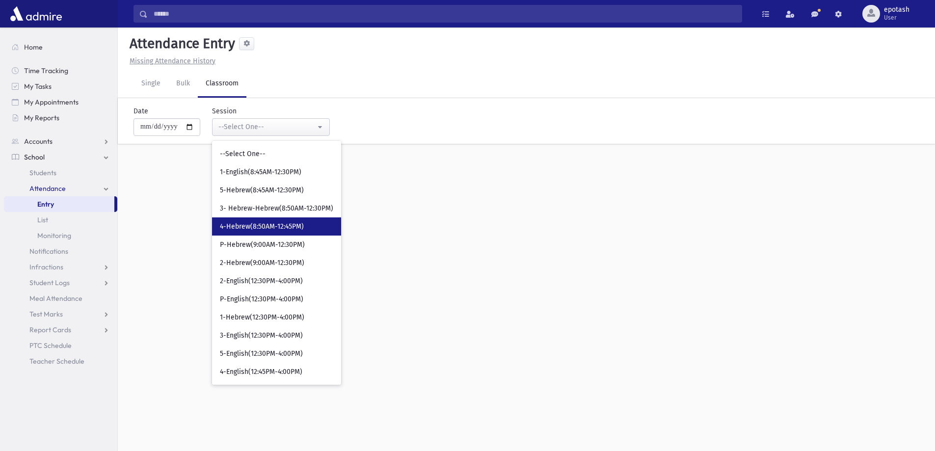
click at [261, 231] on span "4-Hebrew(8:50AM-12:45PM)" at bounding box center [262, 227] width 84 height 10
select select "***"
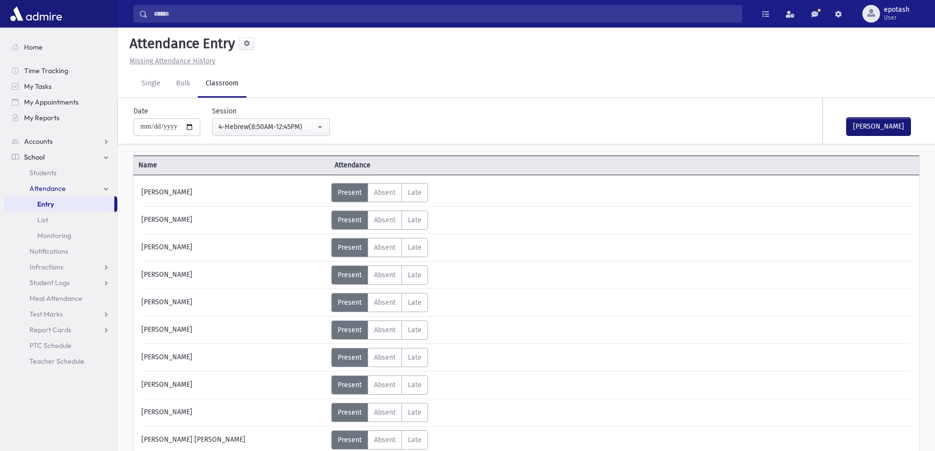
click at [860, 127] on button "[PERSON_NAME]" at bounding box center [879, 127] width 64 height 18
click at [105, 187] on link "Attendance" at bounding box center [60, 189] width 113 height 16
click at [416, 50] on div "Attendance Entry" at bounding box center [527, 45] width 802 height 21
